Goal: Transaction & Acquisition: Obtain resource

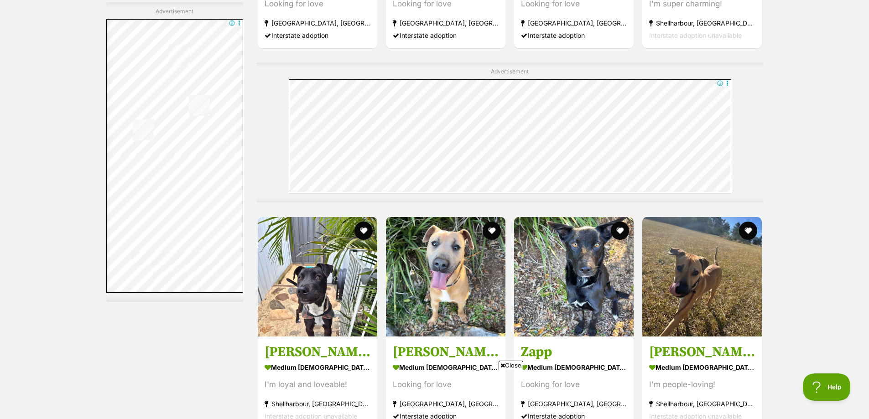
scroll to position [3011, 0]
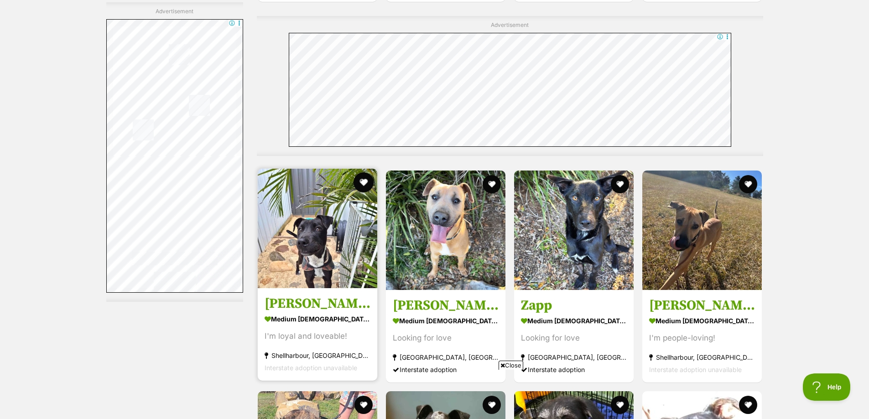
click at [360, 182] on button "favourite" at bounding box center [364, 182] width 20 height 20
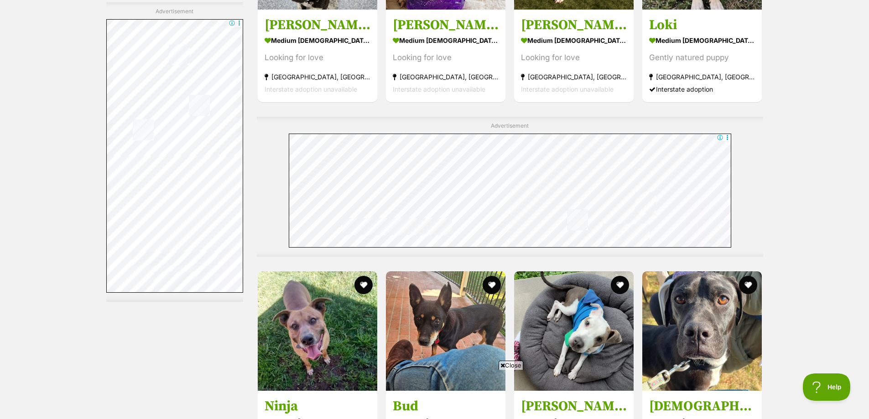
scroll to position [4699, 0]
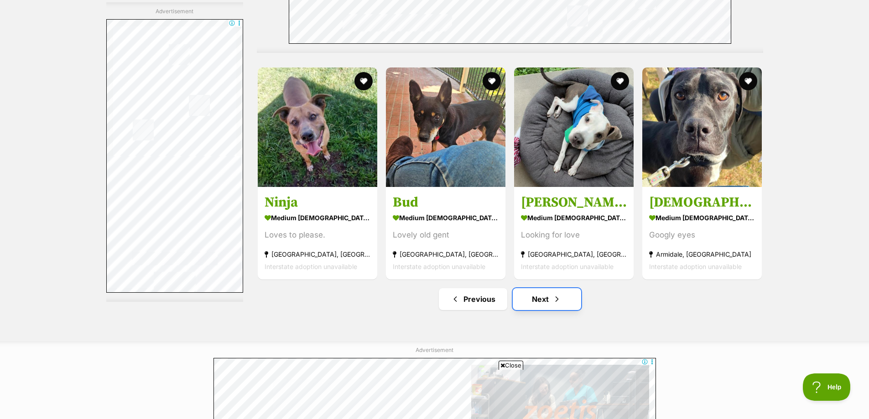
click at [561, 305] on span "Next page" at bounding box center [556, 299] width 9 height 11
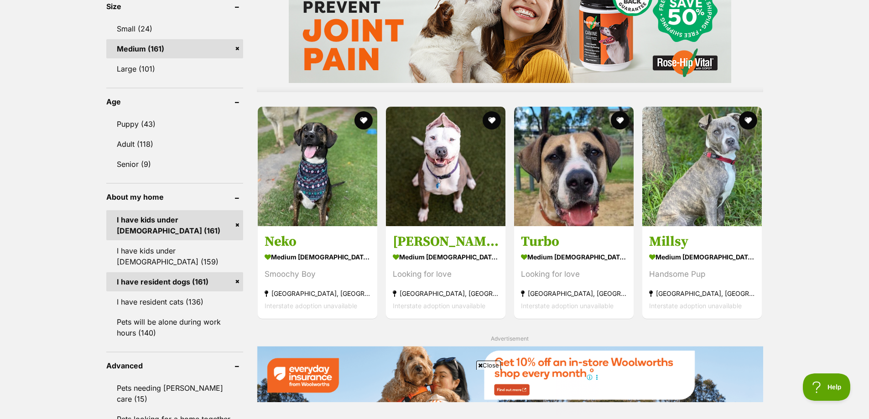
scroll to position [867, 0]
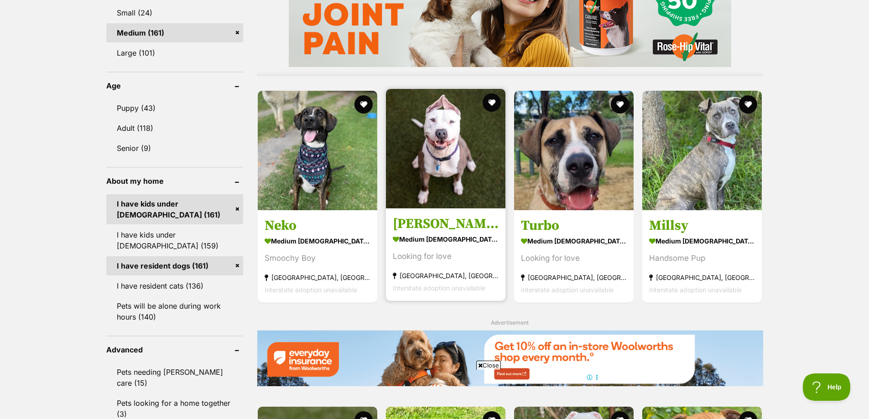
drag, startPoint x: 296, startPoint y: 221, endPoint x: 394, endPoint y: 274, distance: 111.6
click at [296, 221] on h3 "Neko" at bounding box center [318, 225] width 106 height 17
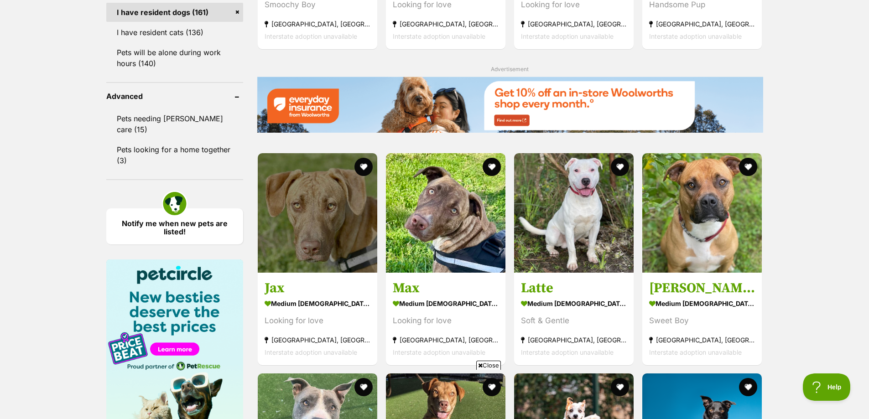
scroll to position [958, 0]
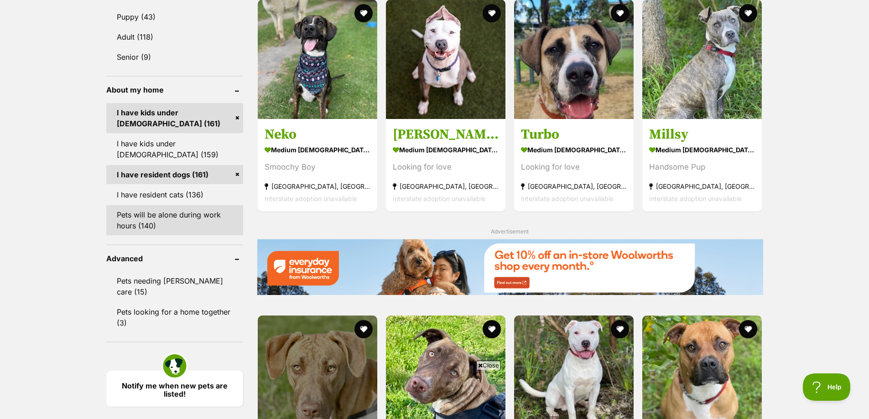
click at [156, 211] on link "Pets will be alone during work hours (140)" at bounding box center [174, 220] width 137 height 30
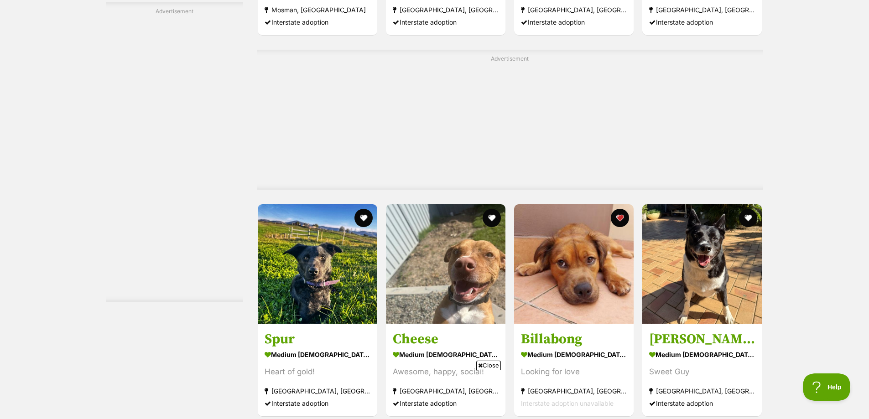
scroll to position [4836, 0]
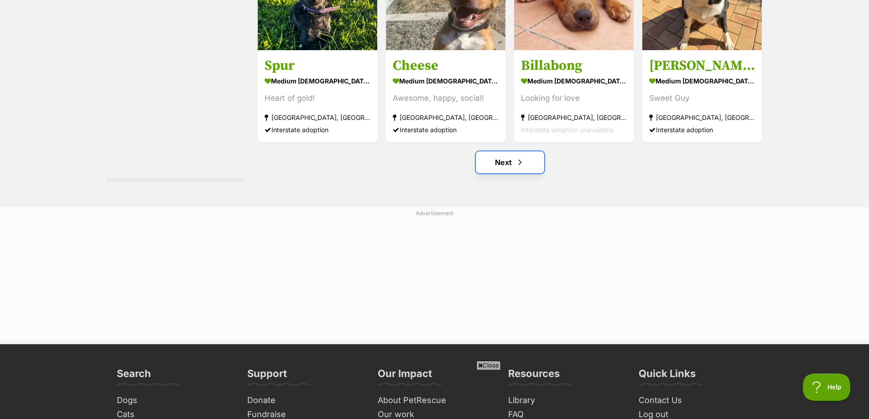
click at [512, 157] on link "Next" at bounding box center [510, 162] width 68 height 22
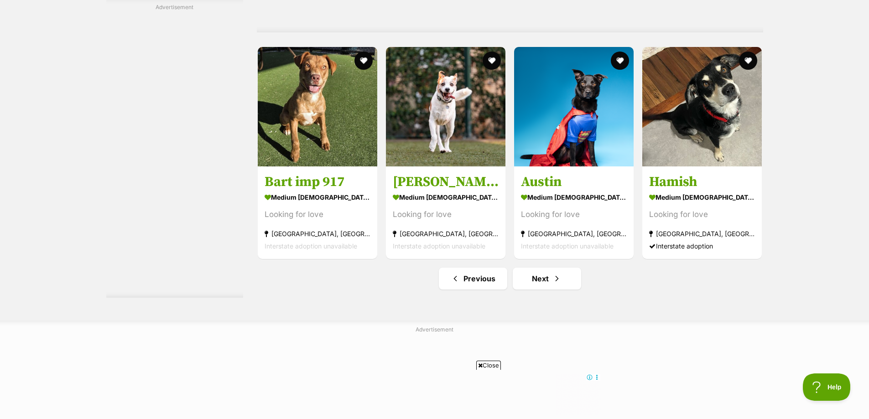
scroll to position [4516, 0]
